Goal: Information Seeking & Learning: Learn about a topic

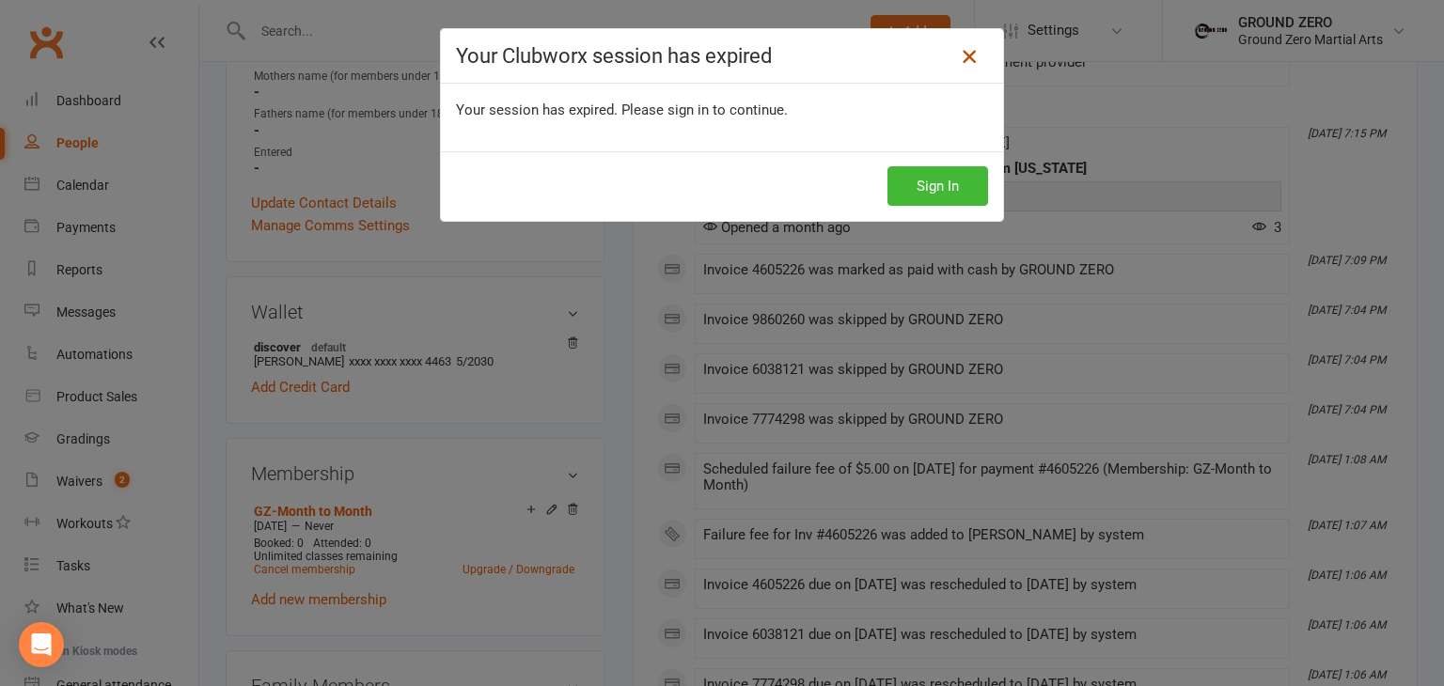
click at [959, 47] on icon at bounding box center [969, 56] width 23 height 23
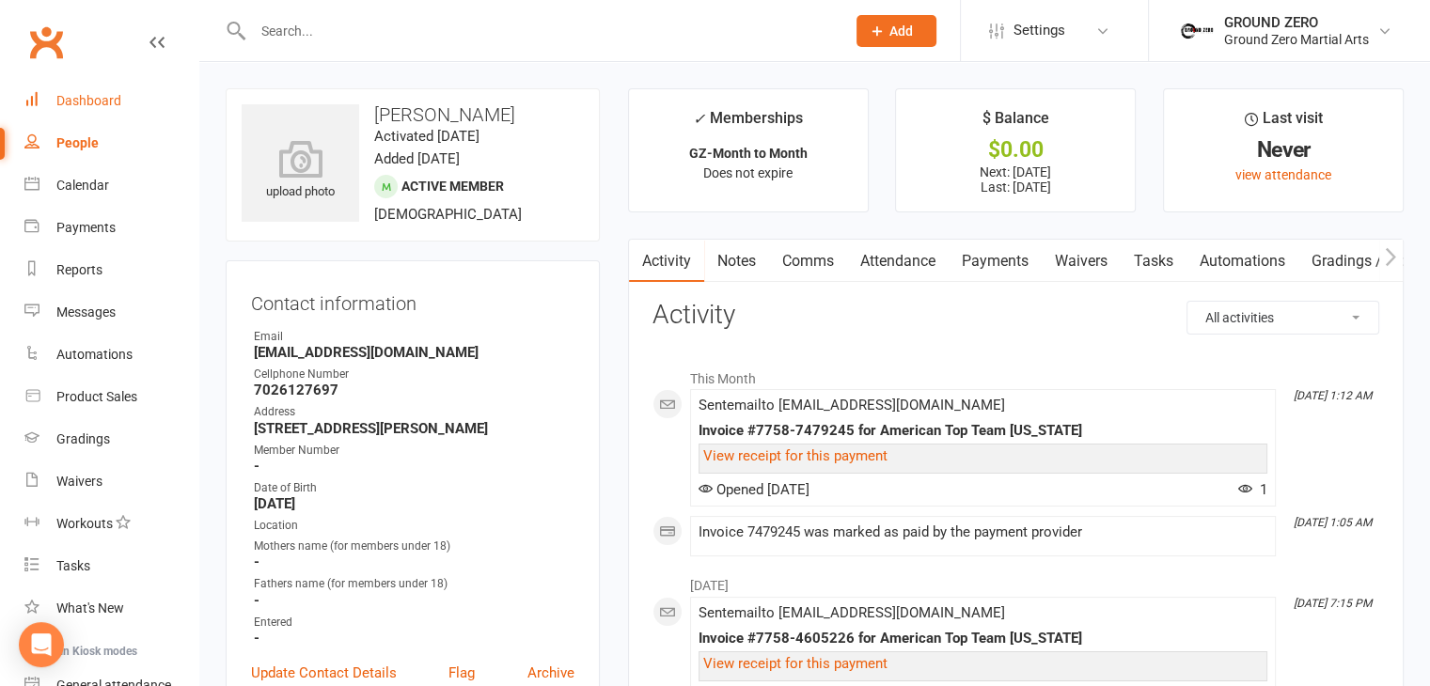
click at [132, 120] on link "Dashboard" at bounding box center [111, 101] width 174 height 42
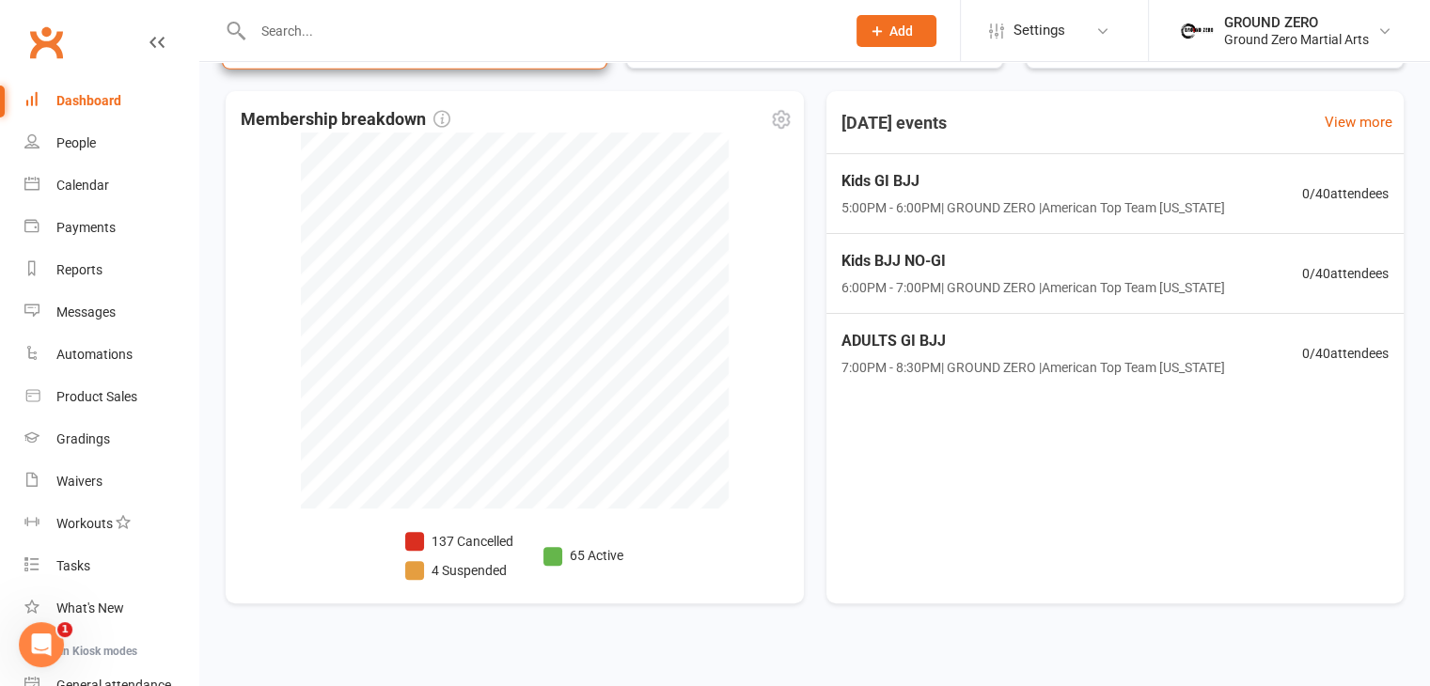
scroll to position [502, 0]
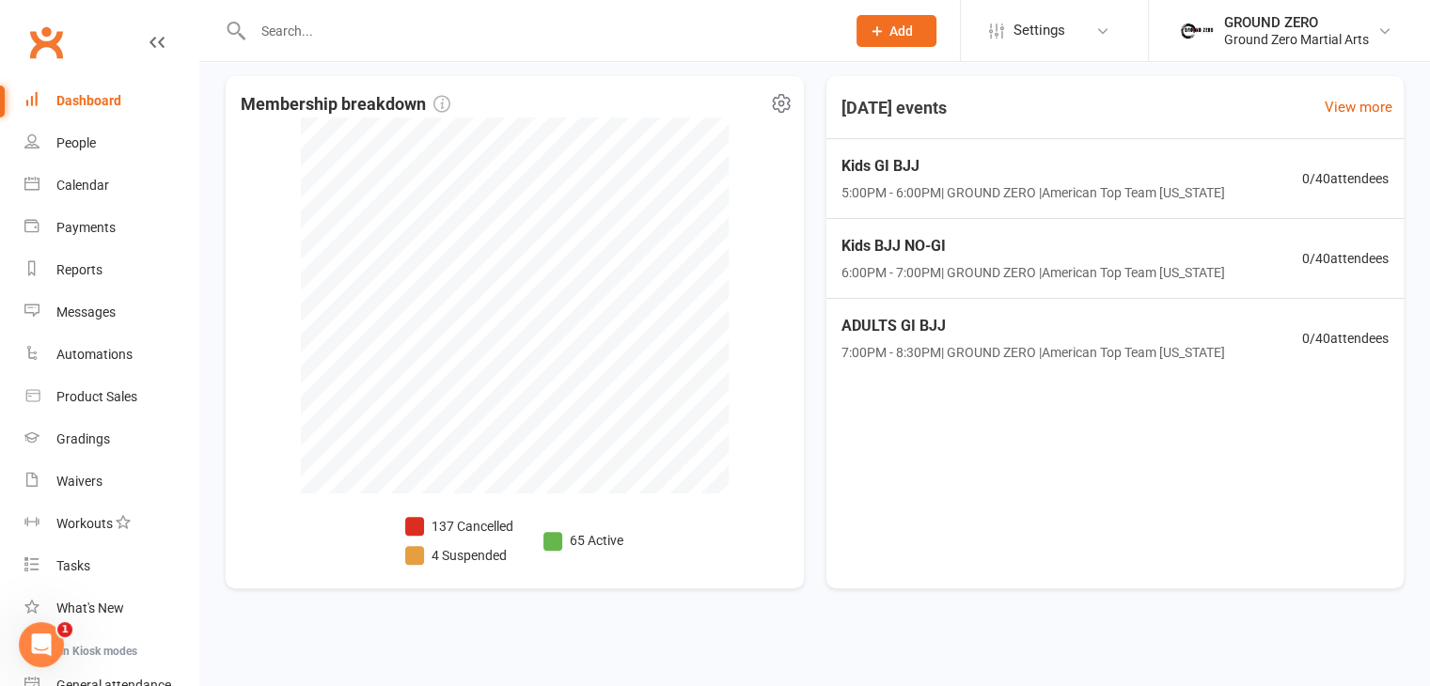
click at [286, 383] on div "Membership breakdown 137 Cancelled 4 Suspended 65 Active" at bounding box center [515, 332] width 578 height 513
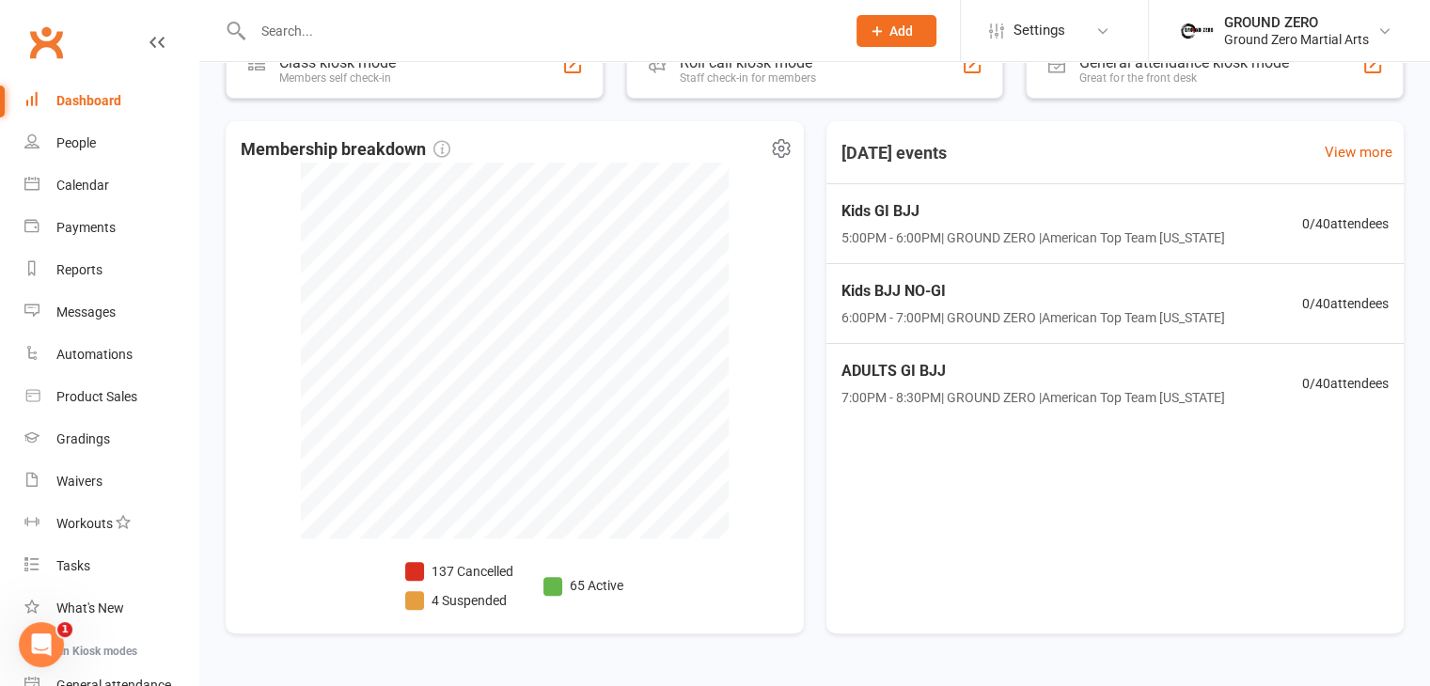
scroll to position [461, 0]
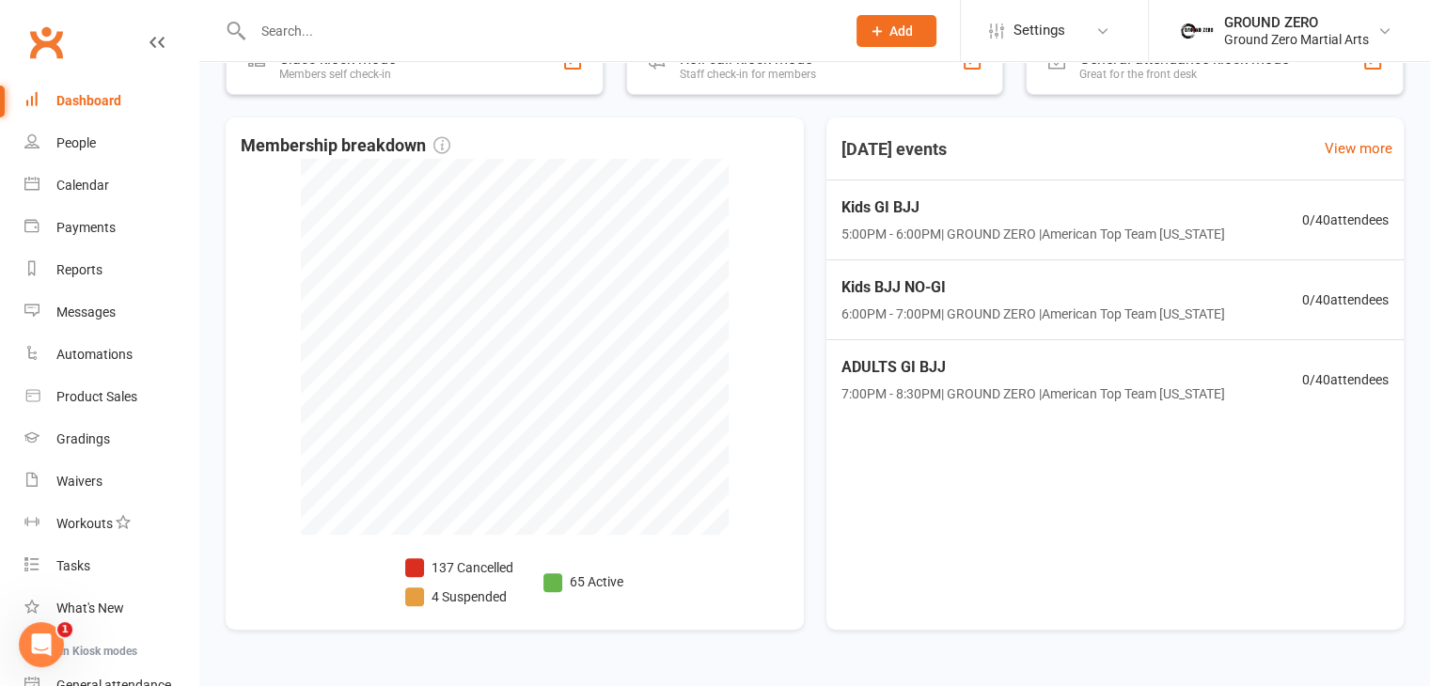
click at [272, 279] on div "Membership breakdown 137 Cancelled 4 Suspended 65 Active" at bounding box center [515, 374] width 578 height 513
click at [220, 181] on div "Access restricted to new dashboard: Only admins can see the new dashboard. Enab…" at bounding box center [814, 171] width 1231 height 1008
click at [222, 223] on div "Access restricted to new dashboard: Only admins can see the new dashboard. Enab…" at bounding box center [814, 171] width 1231 height 1008
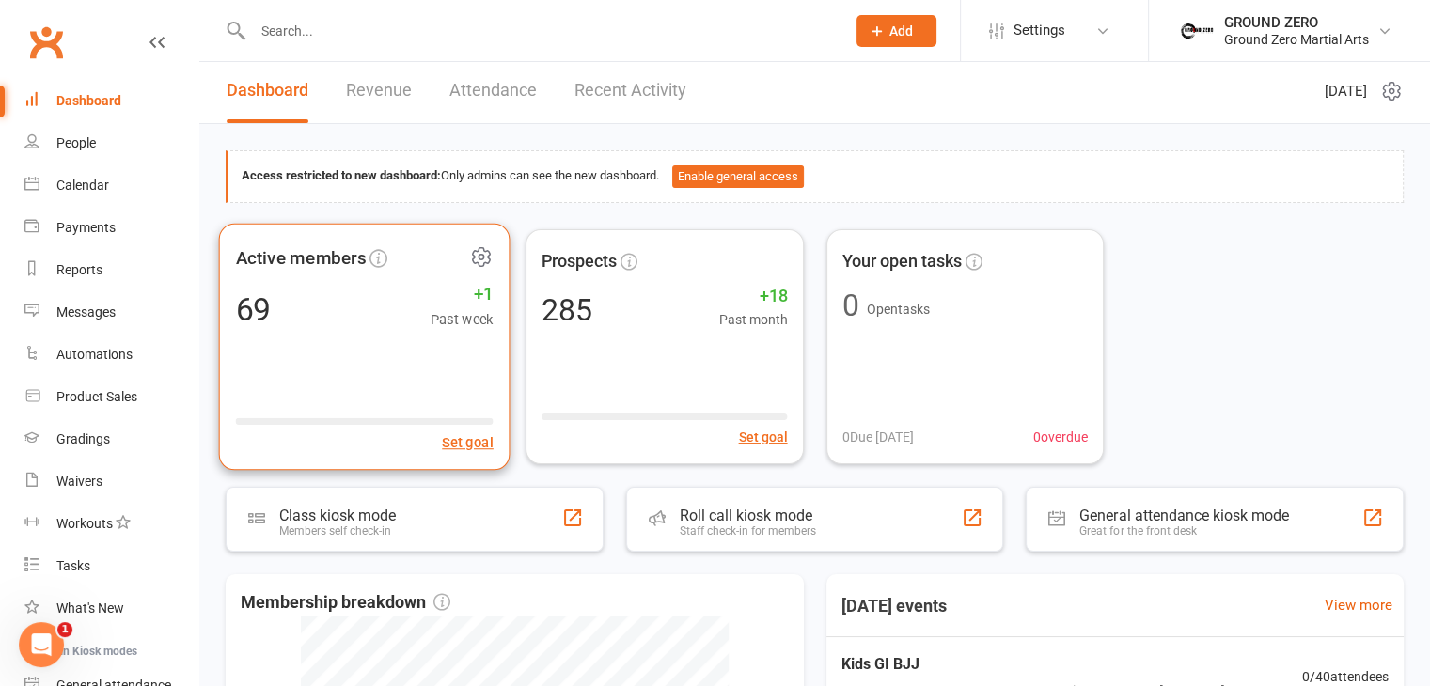
scroll to position [0, 0]
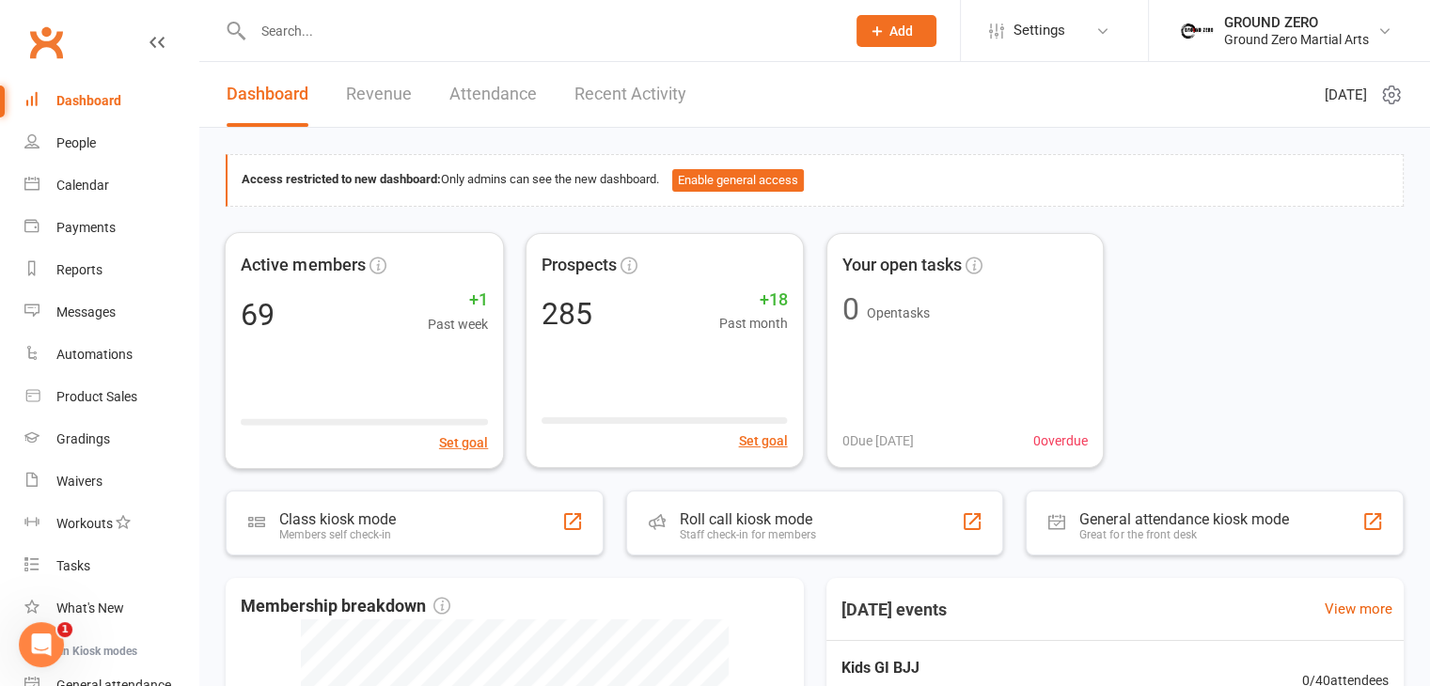
click at [364, 94] on link "Revenue" at bounding box center [379, 94] width 66 height 65
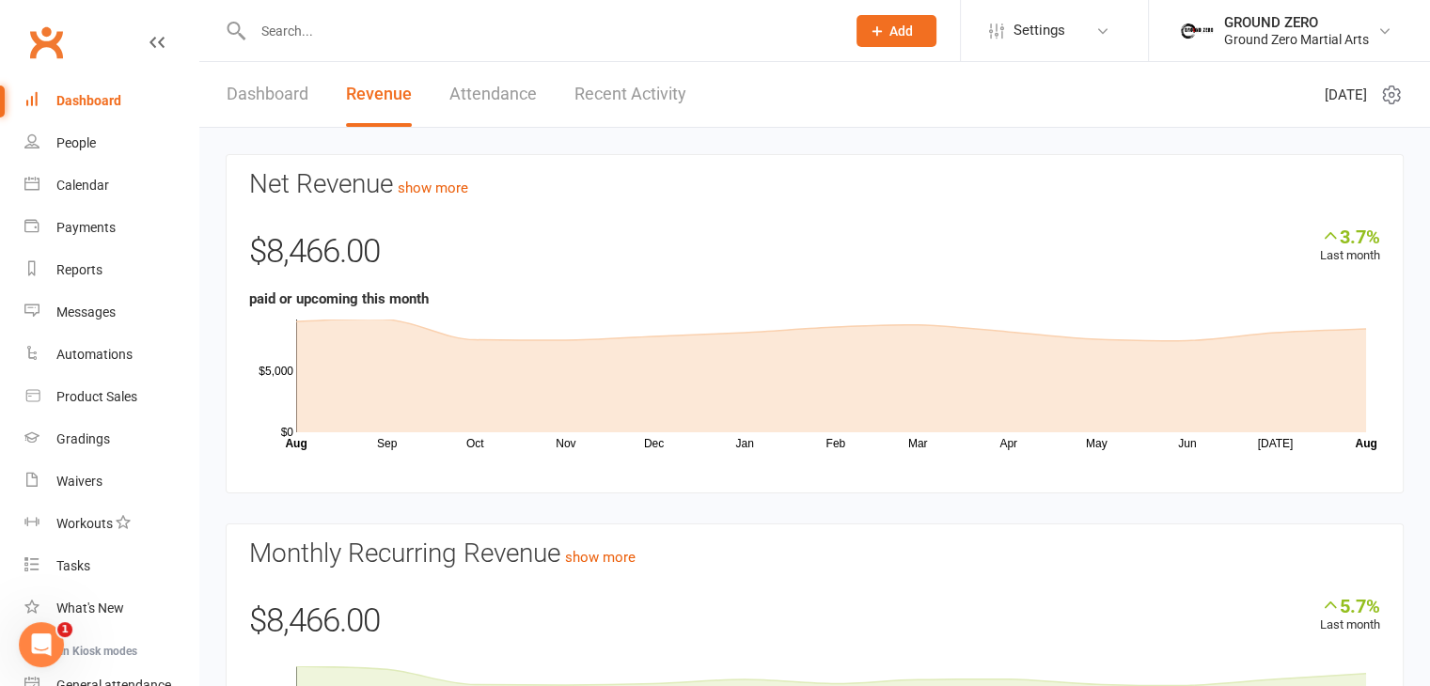
click at [264, 97] on link "Dashboard" at bounding box center [268, 94] width 82 height 65
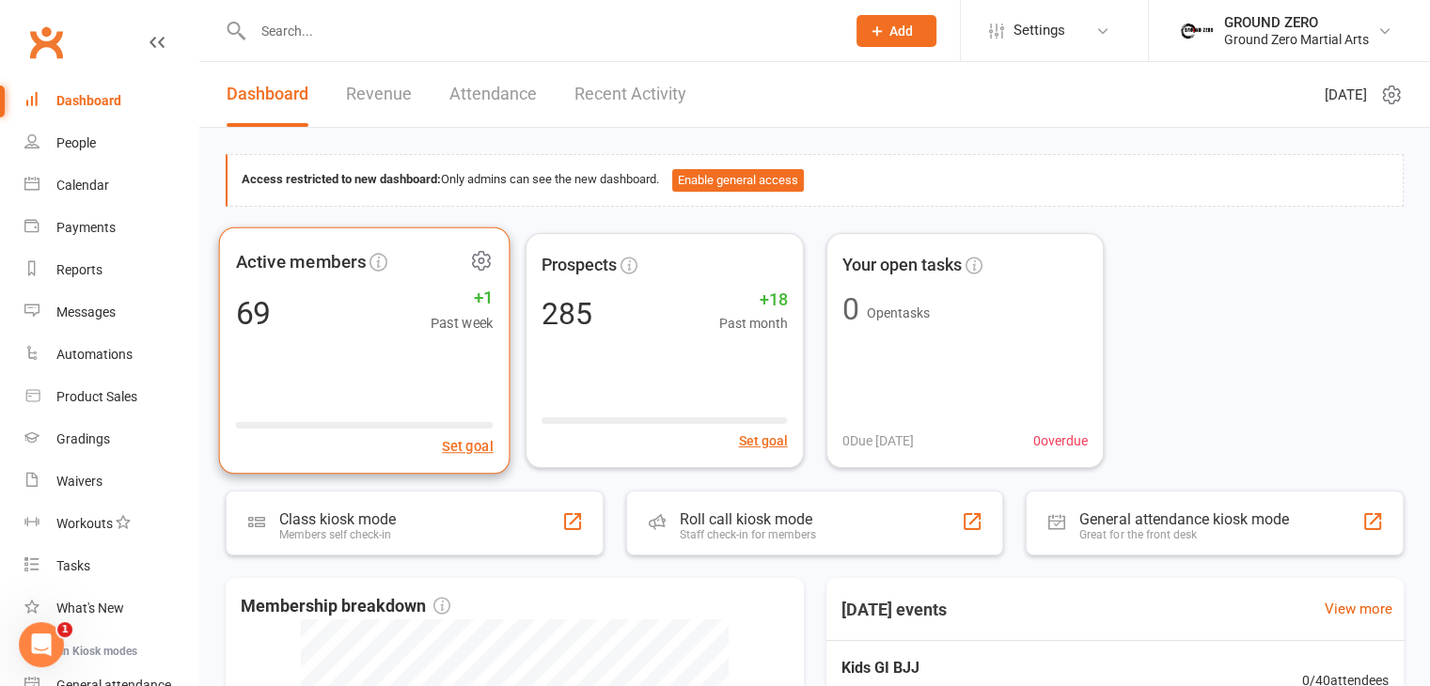
click at [402, 280] on div "Active members 69 +1 Past week Set goal" at bounding box center [364, 350] width 291 height 247
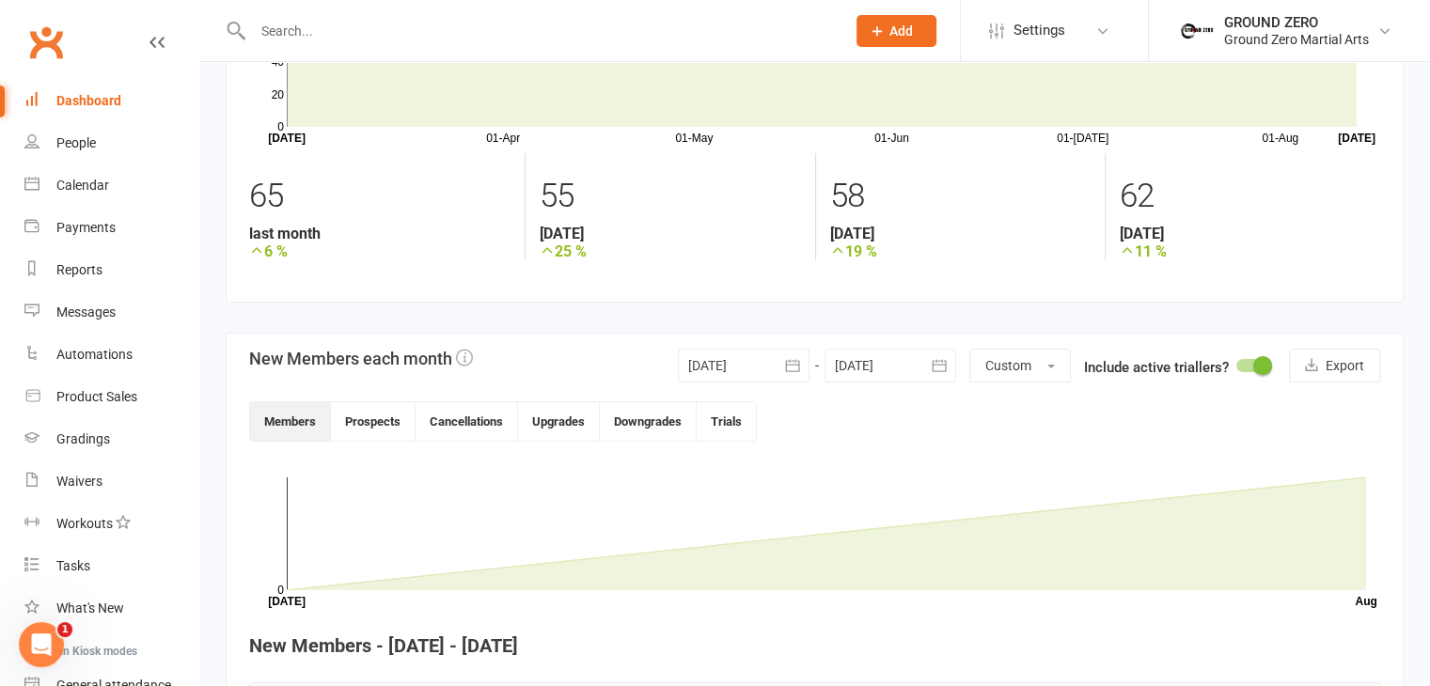
scroll to position [181, 0]
click at [355, 259] on strong "6 %" at bounding box center [379, 252] width 261 height 18
click at [29, 643] on icon "Open Intercom Messenger" at bounding box center [41, 645] width 31 height 31
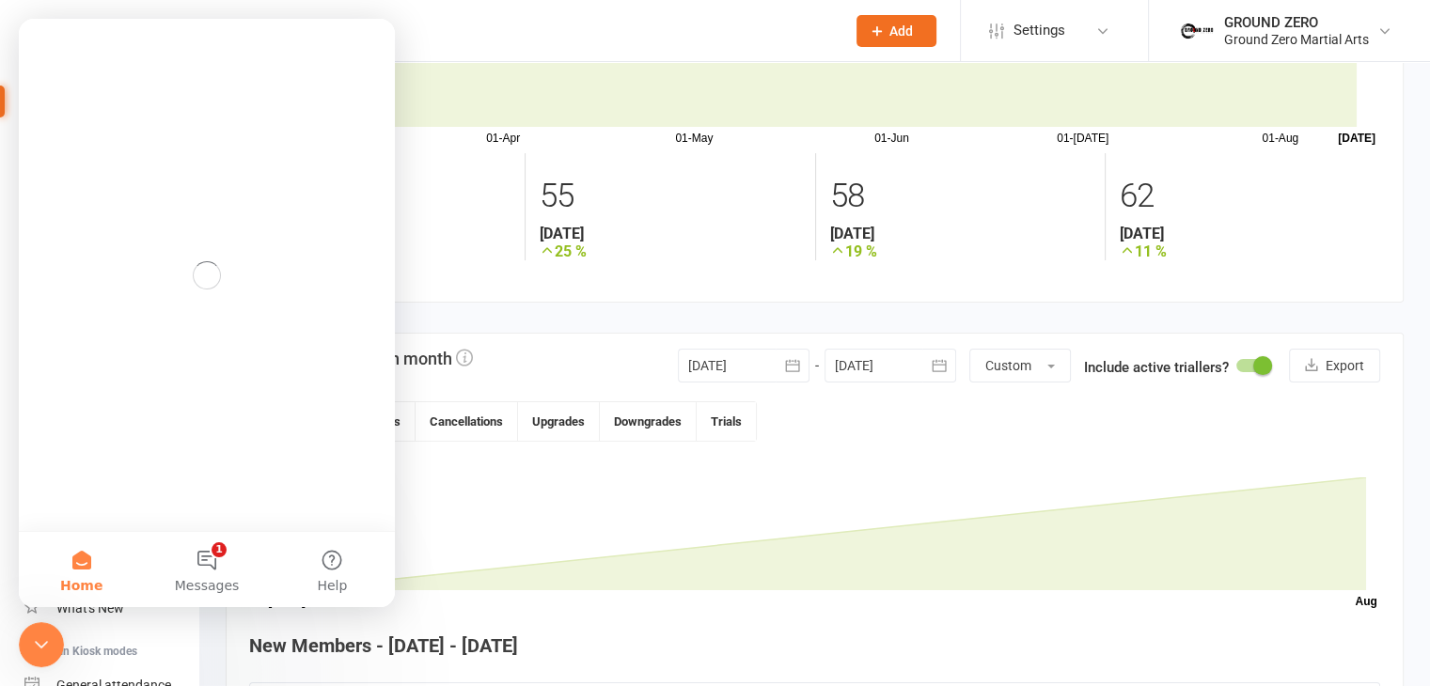
scroll to position [0, 0]
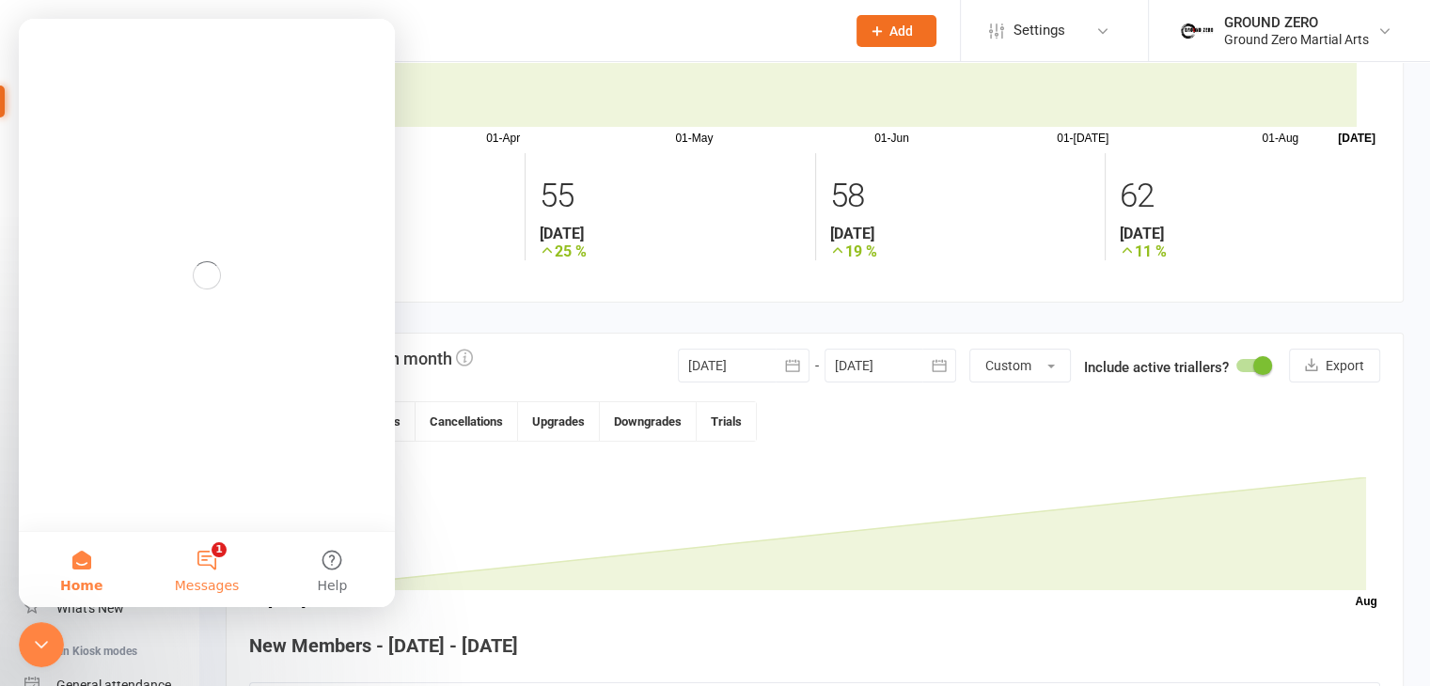
click at [196, 570] on button "1 Messages" at bounding box center [206, 569] width 125 height 75
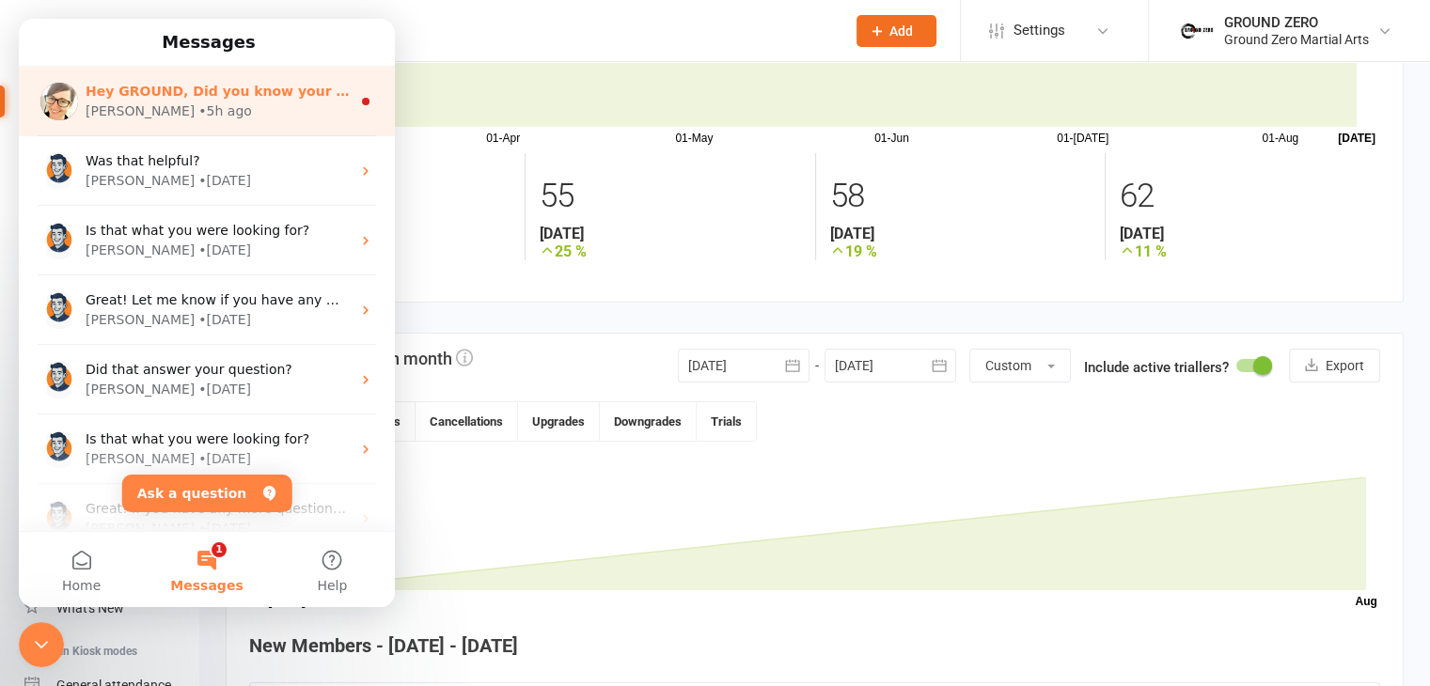
click at [248, 106] on div "Emily • 5h ago" at bounding box center [218, 112] width 265 height 20
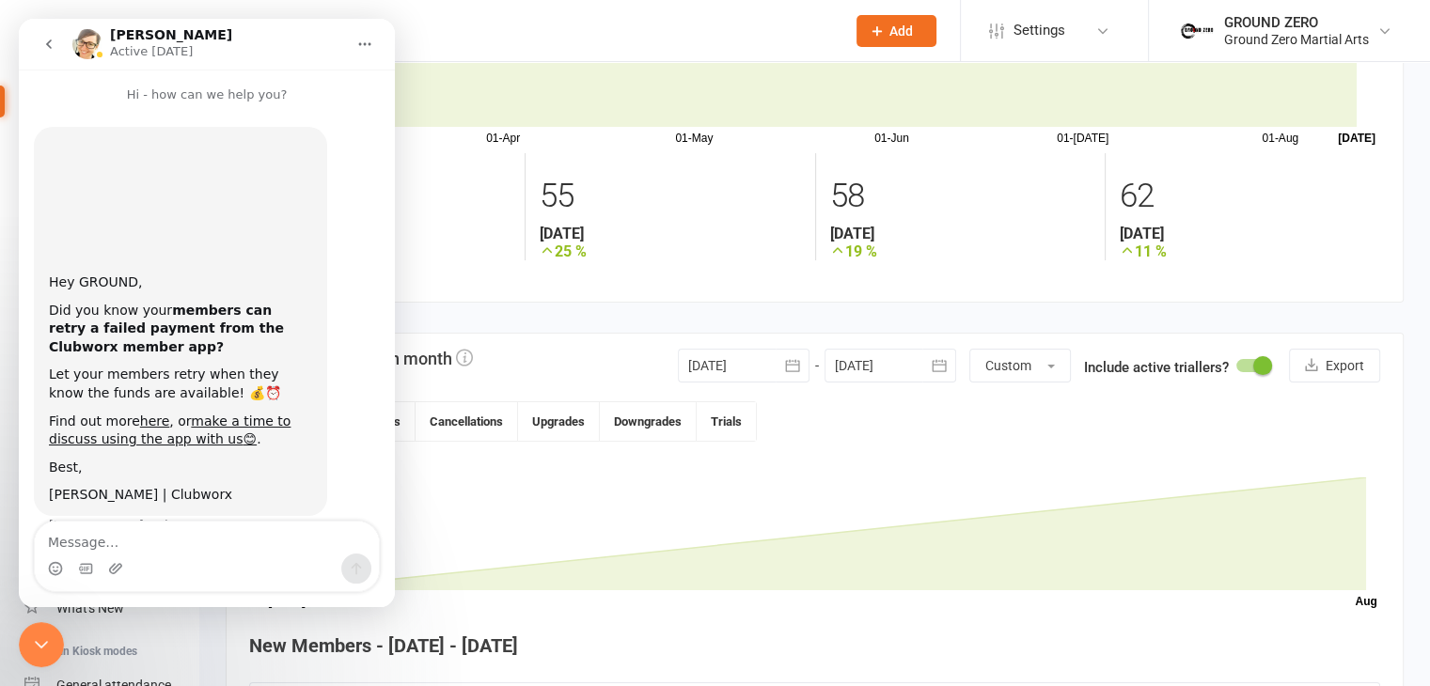
scroll to position [34, 0]
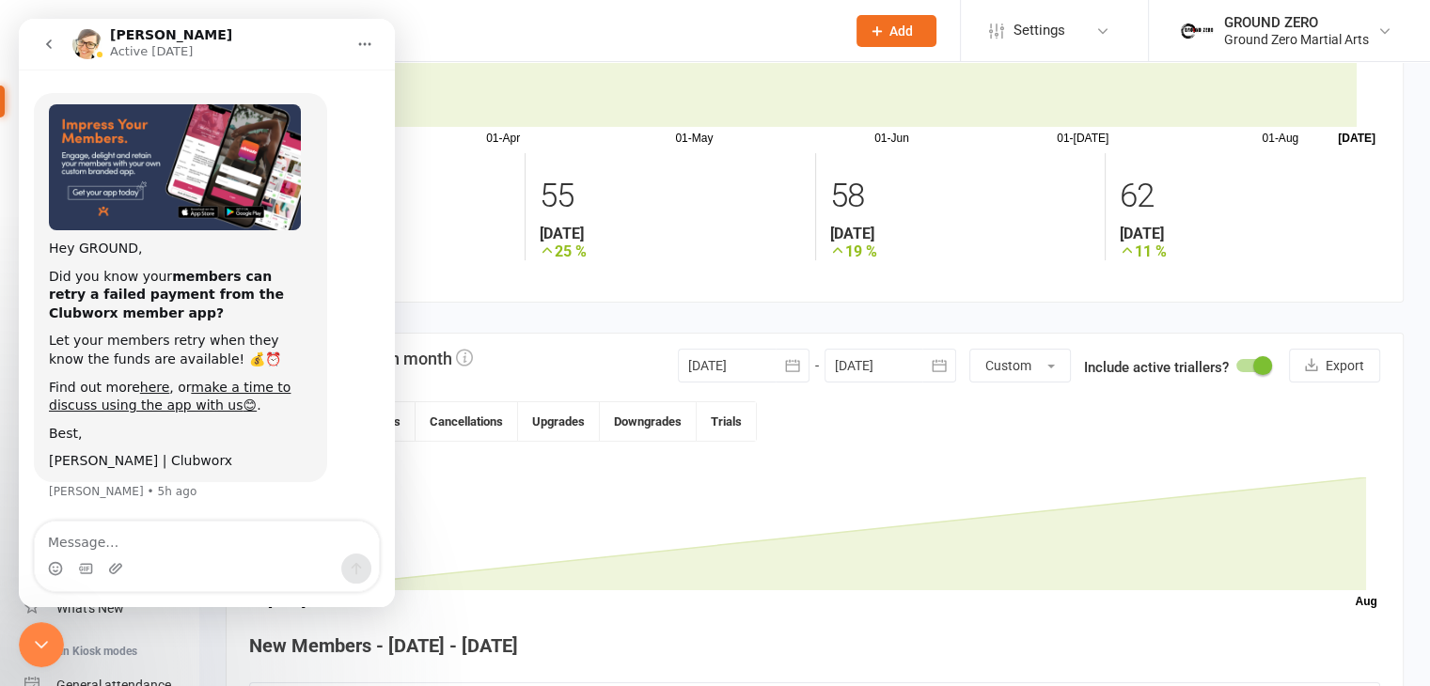
click at [46, 42] on icon "go back" at bounding box center [48, 44] width 15 height 15
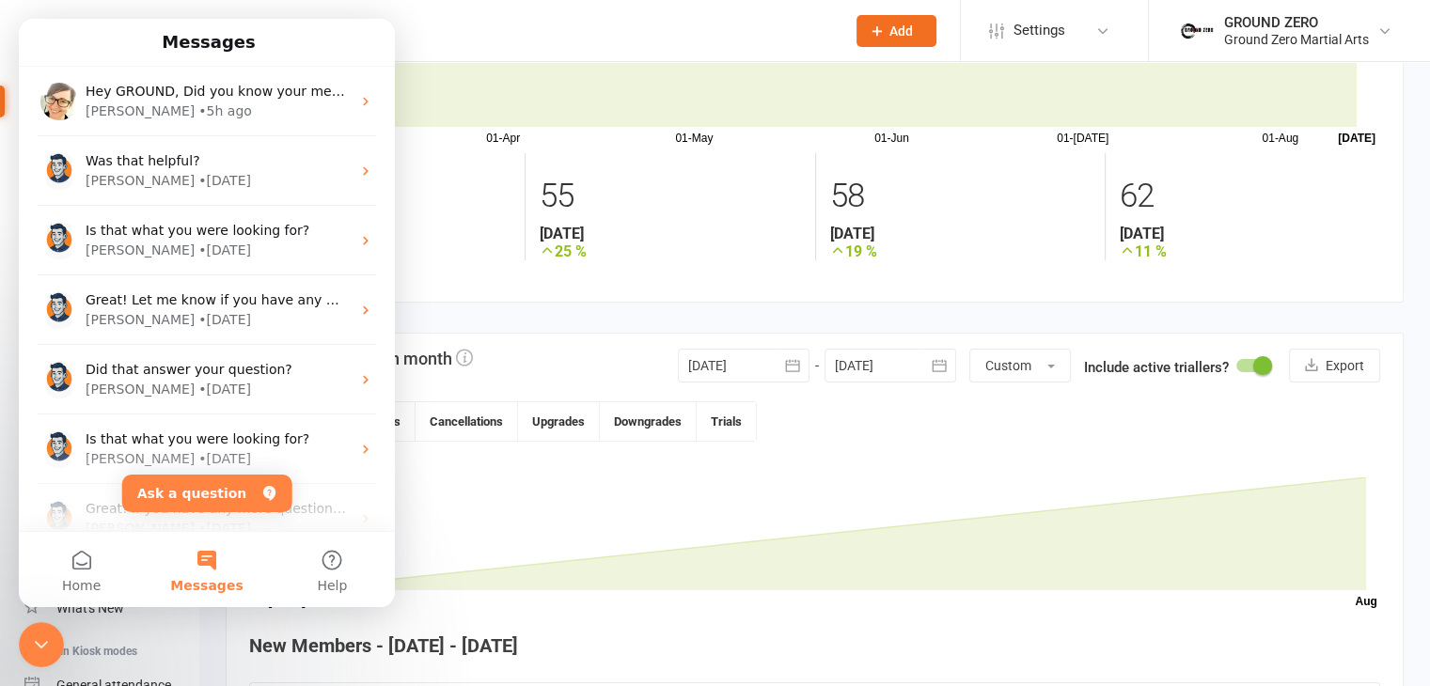
click at [432, 24] on input "text" at bounding box center [539, 31] width 585 height 26
click at [432, 42] on input "text" at bounding box center [539, 31] width 585 height 26
click at [212, 580] on span "Messages" at bounding box center [206, 585] width 72 height 13
click at [27, 635] on div "Close Intercom Messenger" at bounding box center [41, 644] width 45 height 45
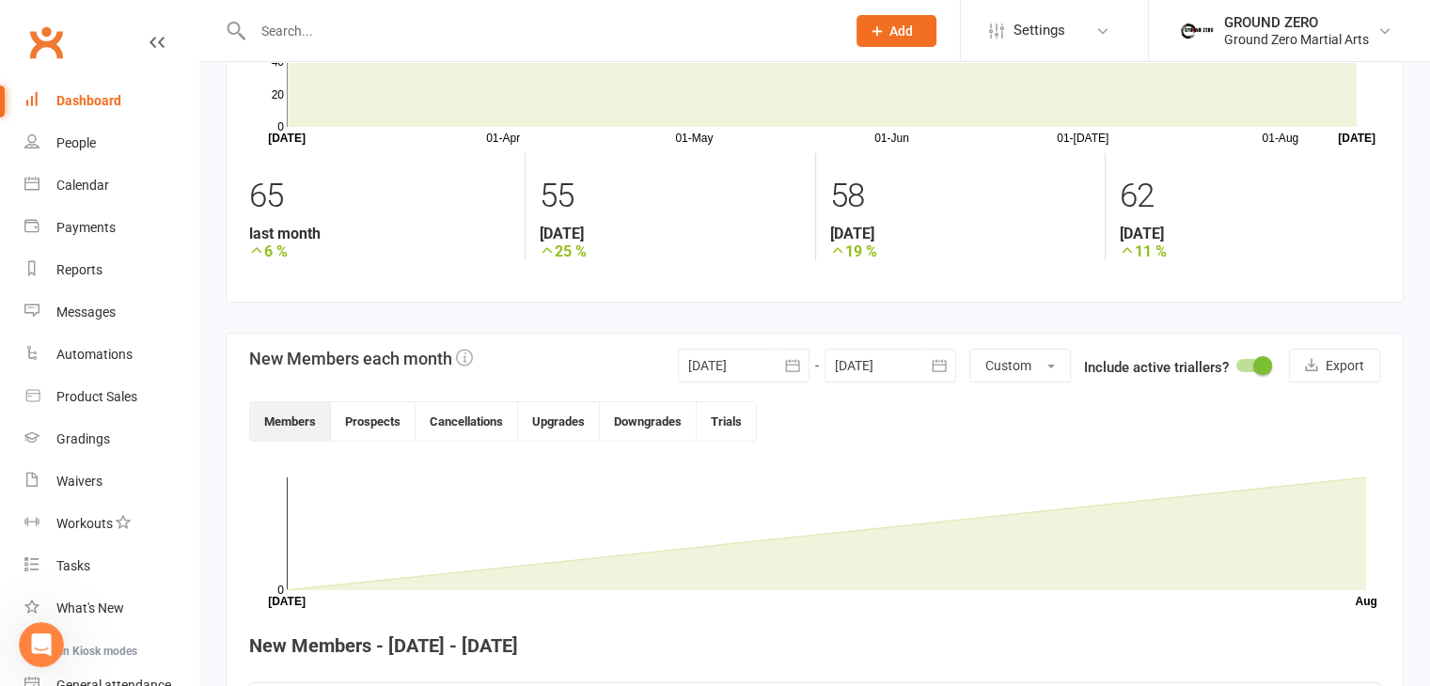
click at [746, 306] on div "69 total active / suspended members Last 6 Months 01-Apr 01-May 01-Jun 01-Jul 0…" at bounding box center [814, 389] width 1231 height 1014
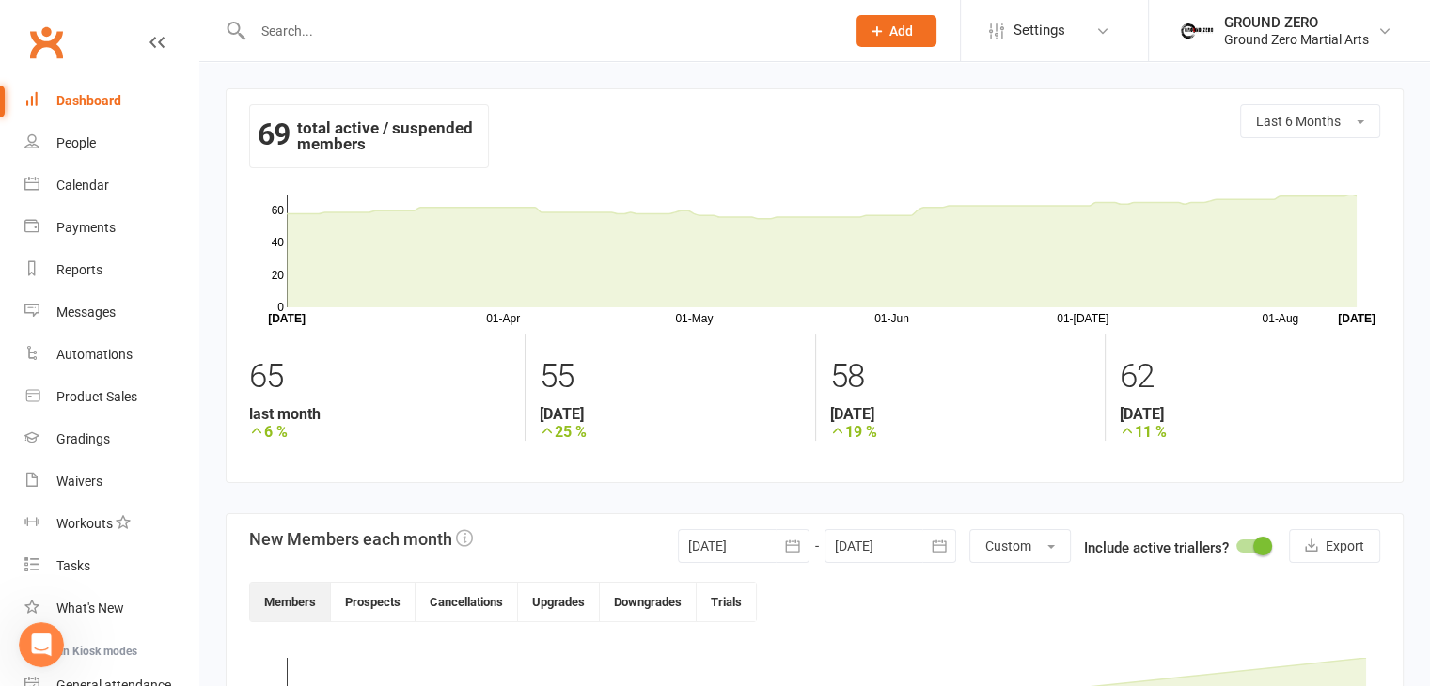
click at [593, 151] on div "69 total active / suspended members Last 6 Months" at bounding box center [814, 144] width 1131 height 81
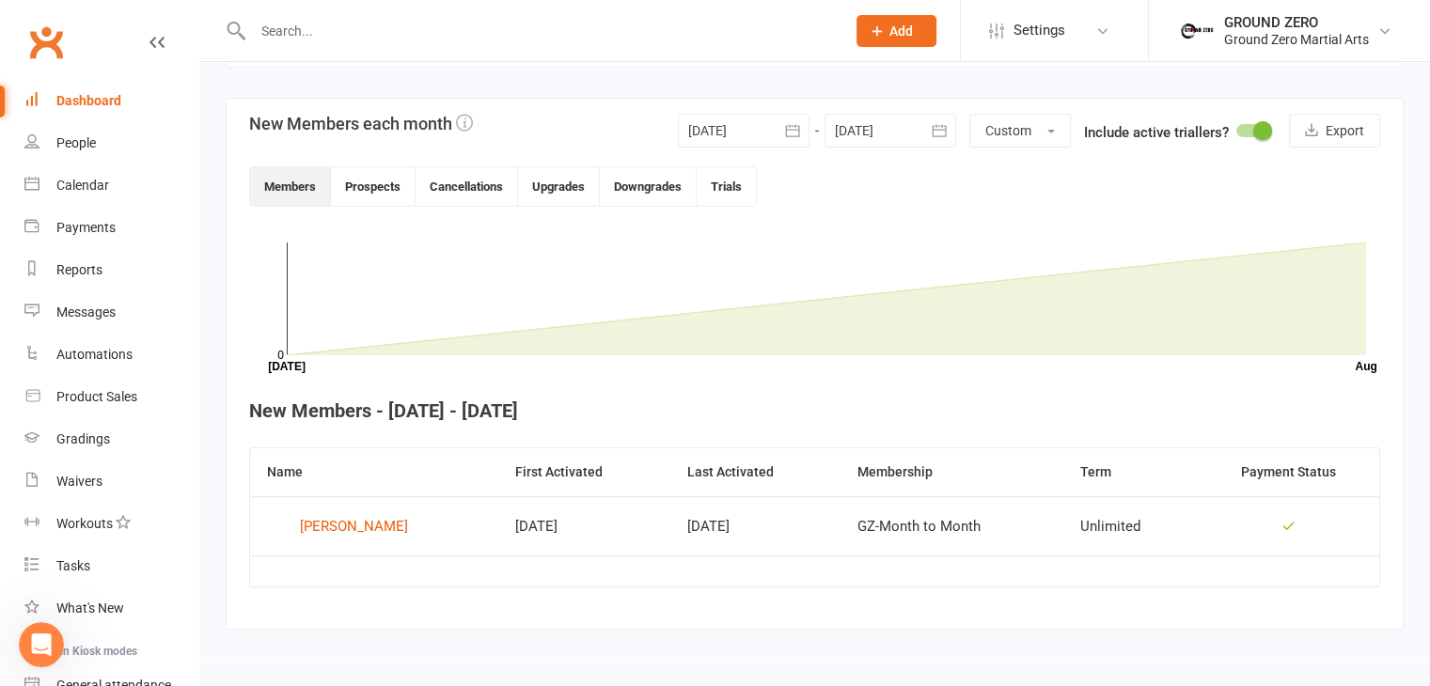
click at [199, 158] on div "69 total active / suspended members Last 6 Months 01-Apr 01-May 01-Jun 01-Jul 0…" at bounding box center [814, 153] width 1231 height 1014
click at [200, 157] on div "69 total active / suspended members Last 6 Months 01-Apr 01-May 01-Jun 01-Jul 0…" at bounding box center [814, 153] width 1231 height 1014
click at [201, 74] on div "69 total active / suspended members Last 6 Months 01-Apr 01-May 01-Jun 01-Jul 0…" at bounding box center [814, 153] width 1231 height 1014
click at [214, 110] on div "69 total active / suspended members Last 6 Months 01-Apr 01-May 01-Jun 01-Jul 0…" at bounding box center [814, 153] width 1231 height 1014
click at [522, 114] on div "New Members each month 06 Aug 2025 August 2025 Sun Mon Tue Wed Thu Fri Sat 31 2…" at bounding box center [814, 133] width 1131 height 38
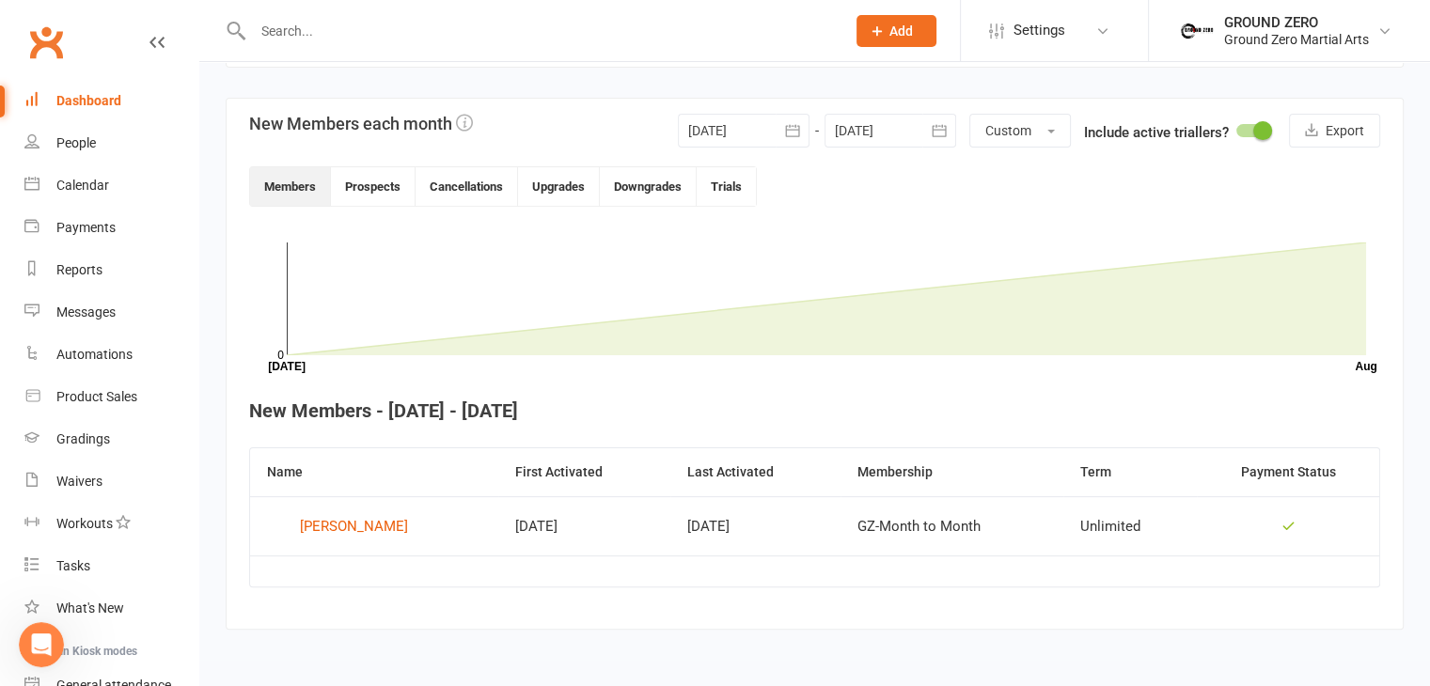
click at [235, 183] on section "New Members each month 06 Aug 2025 August 2025 Sun Mon Tue Wed Thu Fri Sat 31 2…" at bounding box center [815, 364] width 1178 height 532
